Goal: Communication & Community: Share content

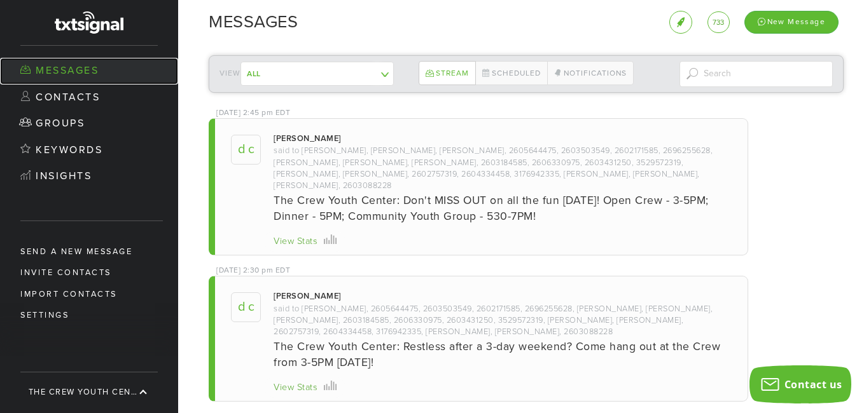
click at [72, 67] on link "Messages" at bounding box center [89, 71] width 178 height 27
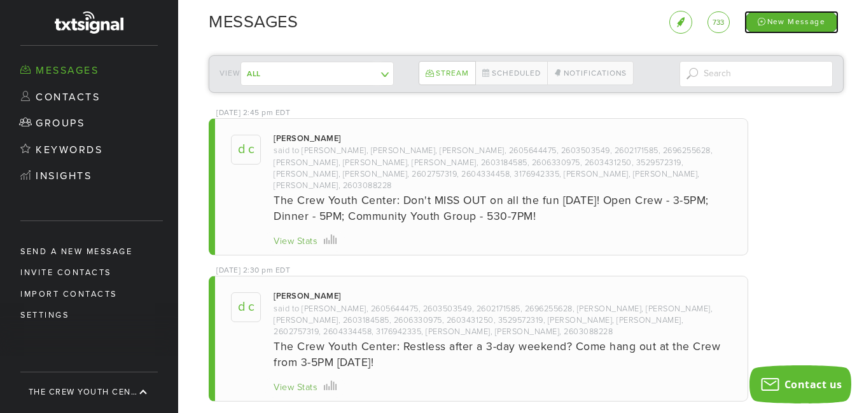
click at [782, 25] on div "New Message" at bounding box center [791, 22] width 94 height 22
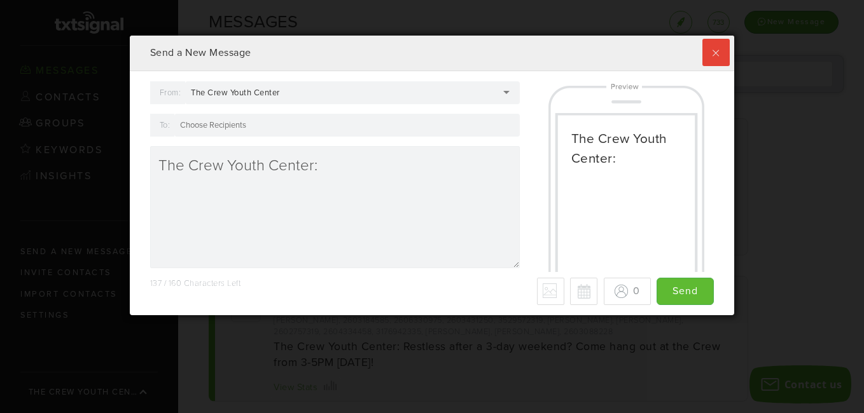
scroll to position [280, 598]
click at [284, 130] on div at bounding box center [346, 125] width 345 height 23
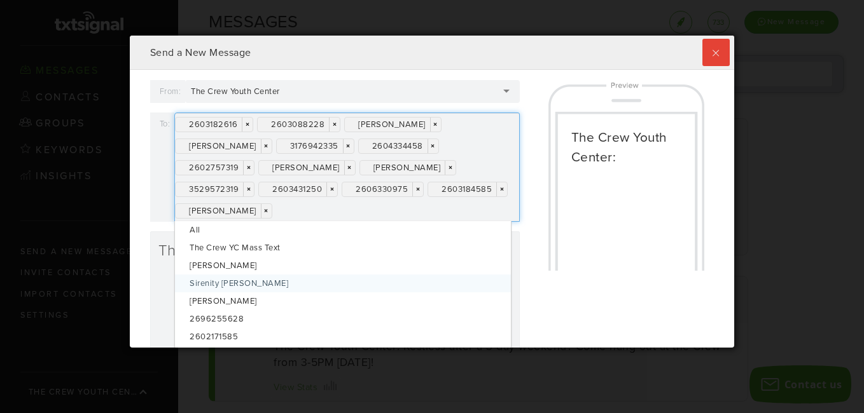
scroll to position [0, 0]
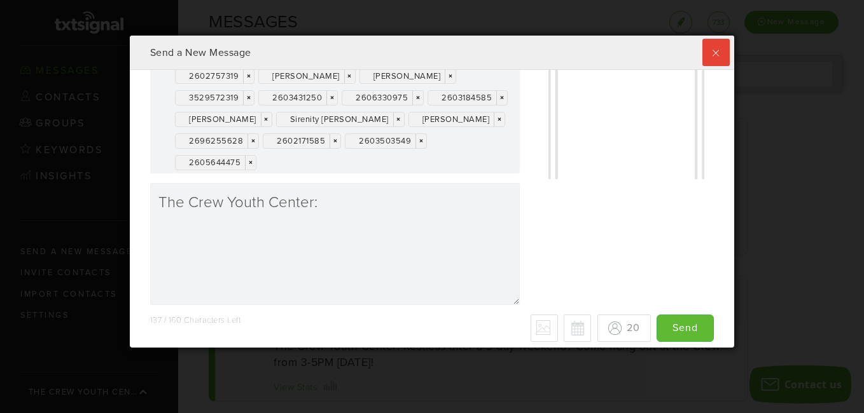
click at [381, 162] on div "2603182616 × × 2603088228 × × [PERSON_NAME] × × [PERSON_NAME] × × 3176942335 × …" at bounding box center [346, 97] width 345 height 153
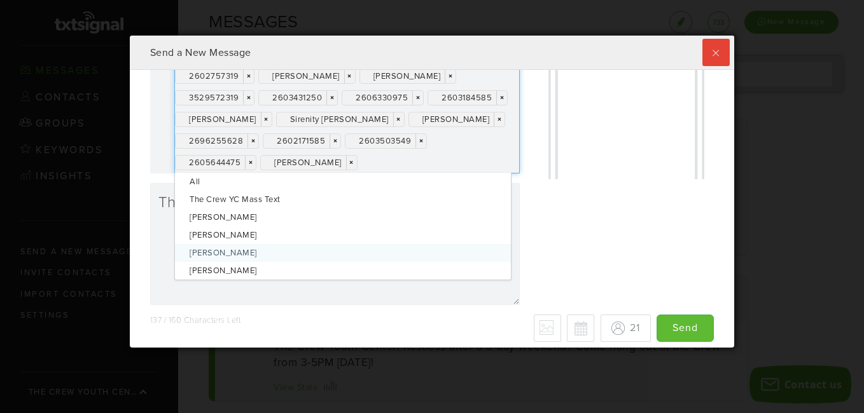
click at [522, 251] on div "From: The Crew Youth Center The Crew Youth Center The Crew Youth Center [PERSON…" at bounding box center [432, 152] width 583 height 326
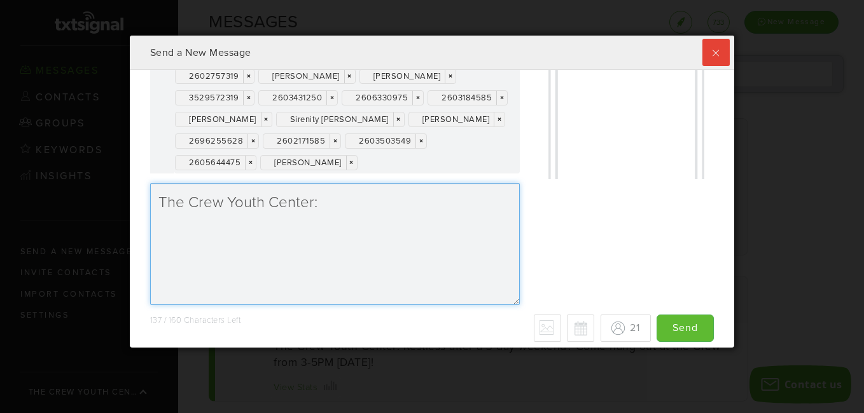
click at [356, 210] on textarea "The Crew Youth Center:" at bounding box center [334, 244] width 369 height 122
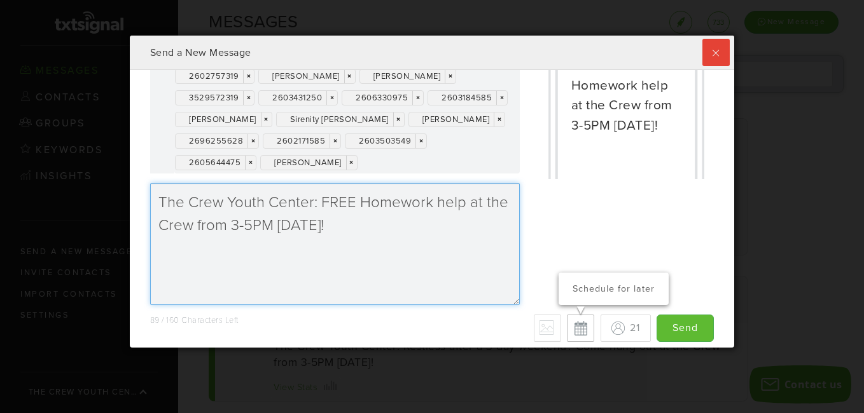
type textarea "The Crew Youth Center: FREE Homework help at the Crew from 3-5PM [DATE]!"
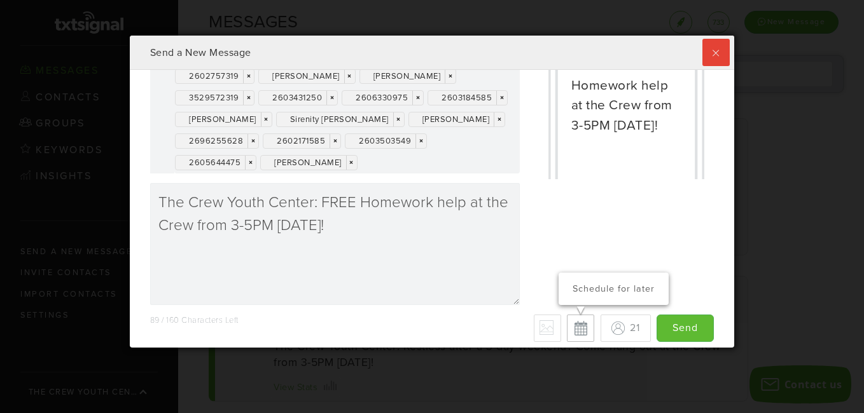
click at [567, 338] on button "Schedule for later" at bounding box center [580, 328] width 27 height 27
type input "Save"
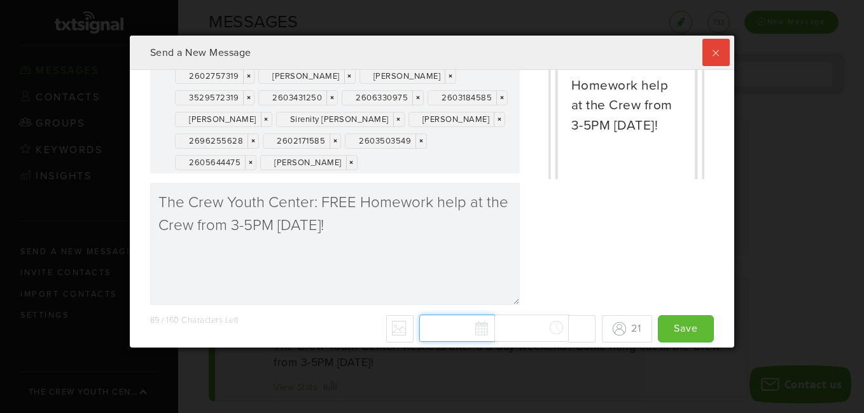
click at [467, 331] on div "[DATE] Su Mo Tu We Th Fr Sa 31 1 2 3 4 5 6 7 8 9 10 11 12 13 14 15 16 17 18 19 …" at bounding box center [507, 329] width 176 height 28
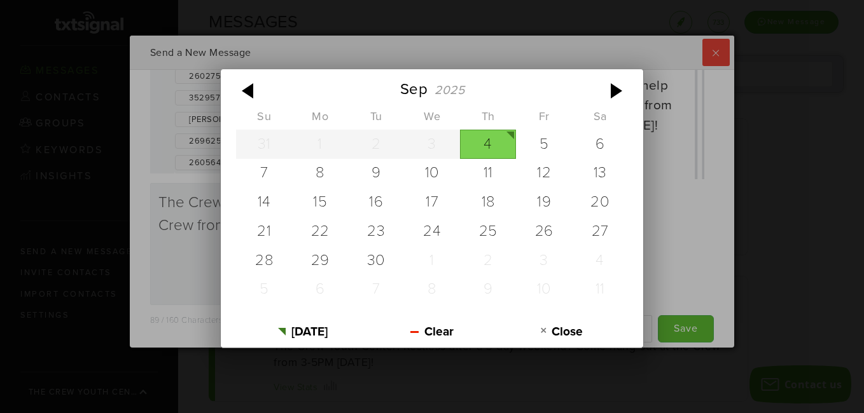
click at [493, 143] on div "4" at bounding box center [488, 144] width 56 height 29
type input "[DATE]"
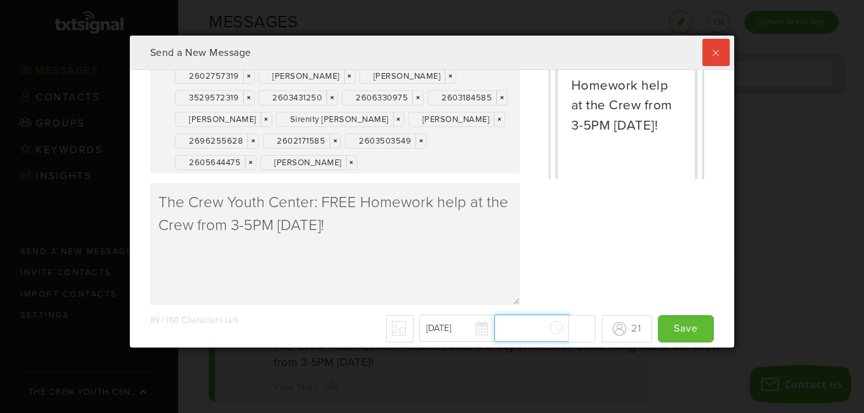
click at [495, 335] on div "[DATE] [DATE] Su Mo Tu We Th Fr Sa 31 1 2 3 4 5 6 7 8 9 10 11 12 13 14 15 16 17…" at bounding box center [507, 329] width 176 height 28
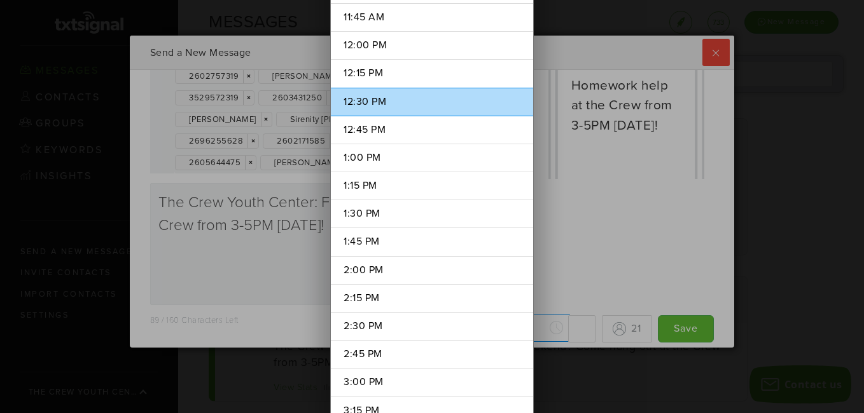
scroll to position [1353, 0]
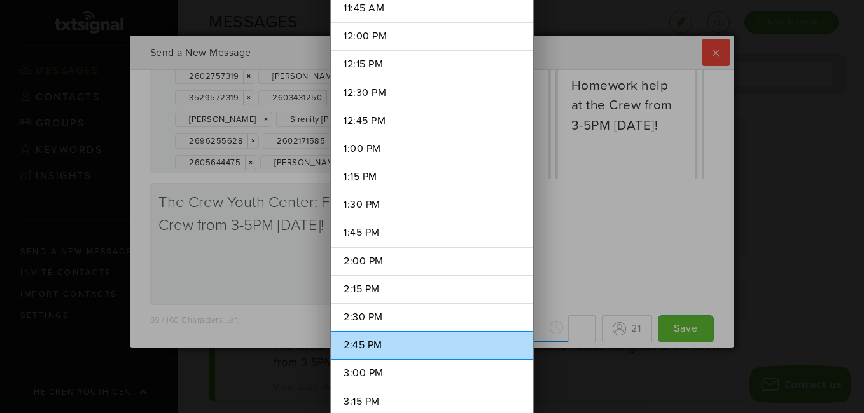
click at [353, 347] on li "2:45 PM" at bounding box center [432, 345] width 202 height 29
type input "2:45 PM"
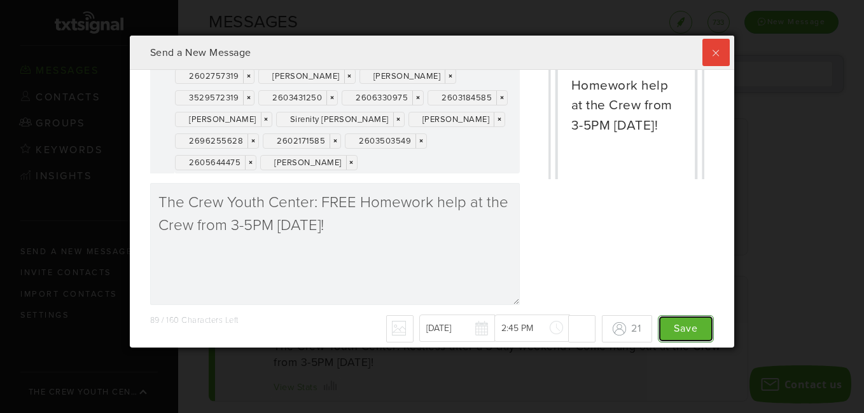
click at [672, 333] on input "Save" at bounding box center [686, 328] width 56 height 27
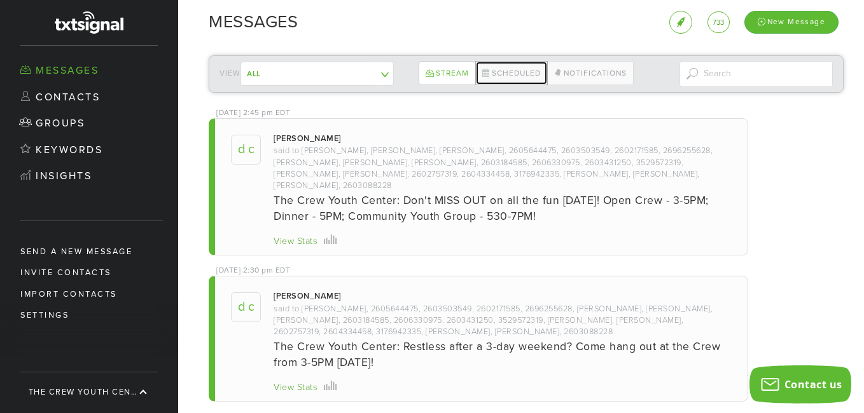
click at [515, 72] on link "Scheduled" at bounding box center [511, 73] width 72 height 24
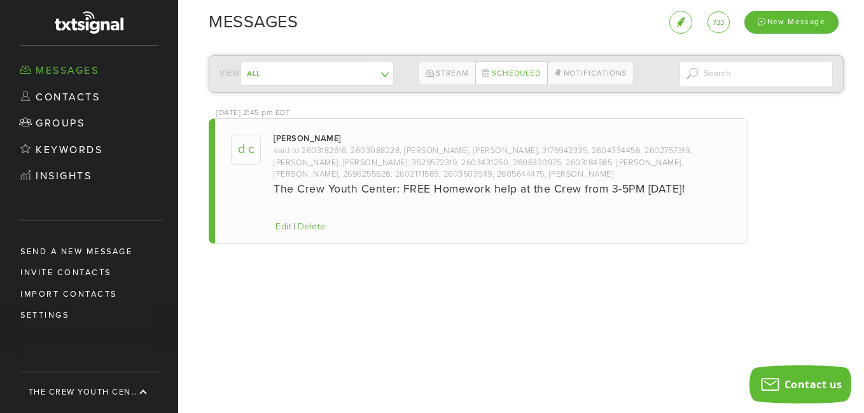
scroll to position [312, 598]
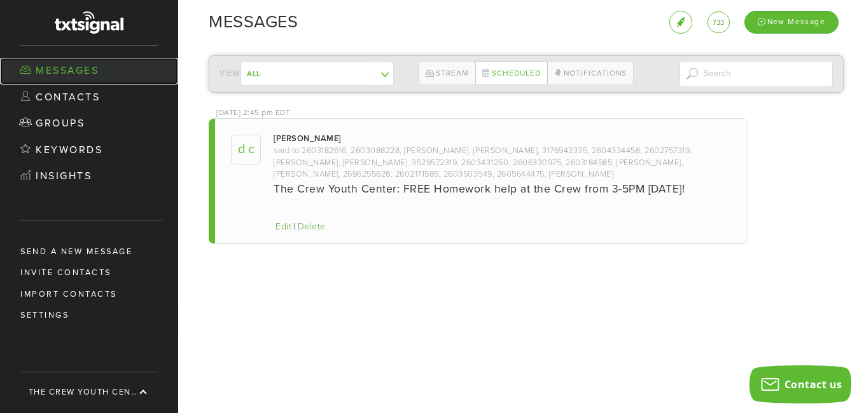
click at [89, 72] on link "Messages" at bounding box center [89, 71] width 178 height 27
